Goal: Entertainment & Leisure: Consume media (video, audio)

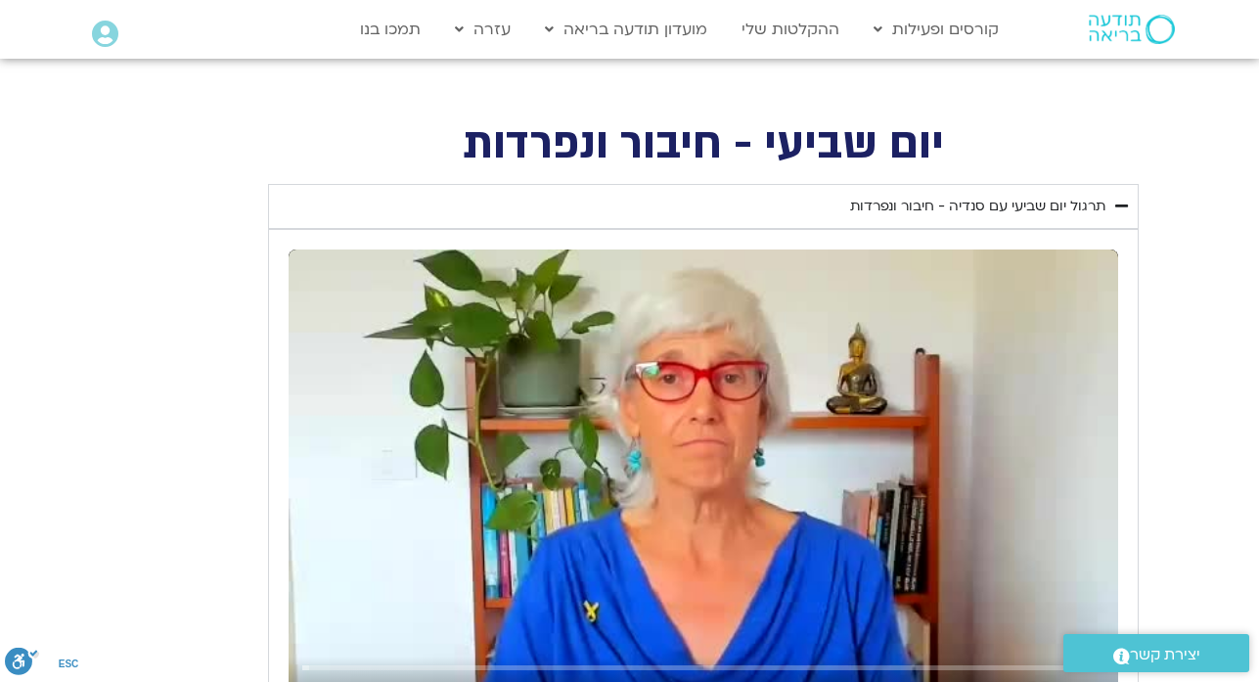
scroll to position [770, 0]
